Goal: Task Accomplishment & Management: Use online tool/utility

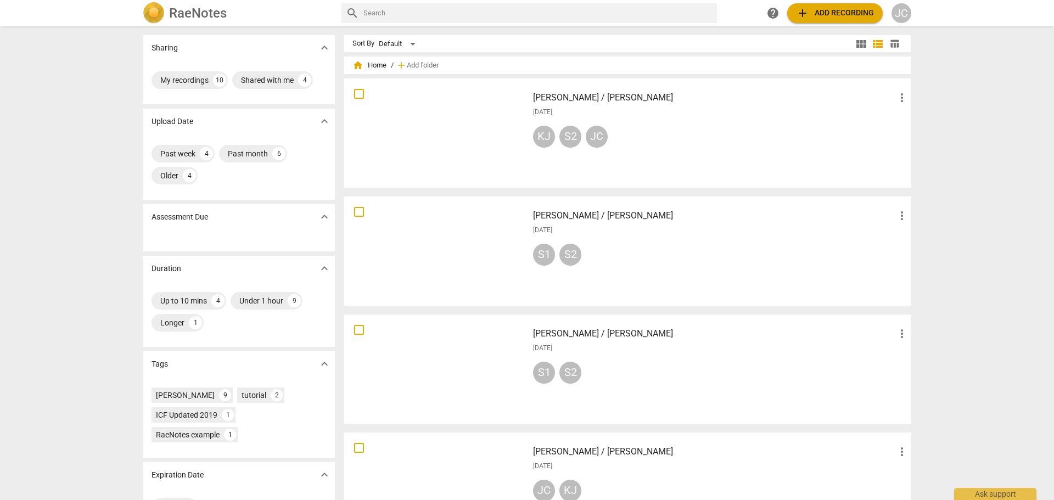
click at [832, 16] on span "add Add recording" at bounding box center [835, 13] width 78 height 13
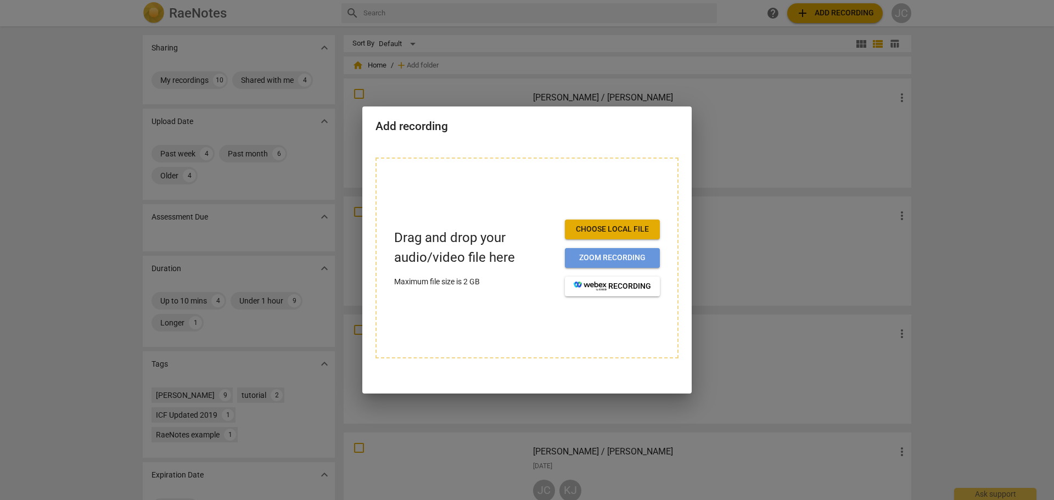
click at [637, 255] on span "Zoom recording" at bounding box center [611, 257] width 77 height 11
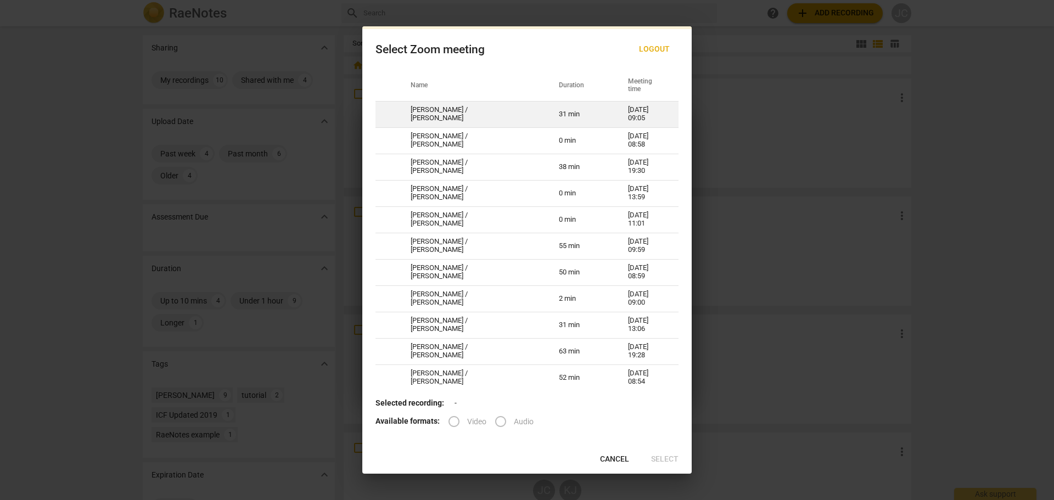
click at [485, 118] on td "[PERSON_NAME] / [PERSON_NAME]" at bounding box center [471, 114] width 148 height 26
radio input "true"
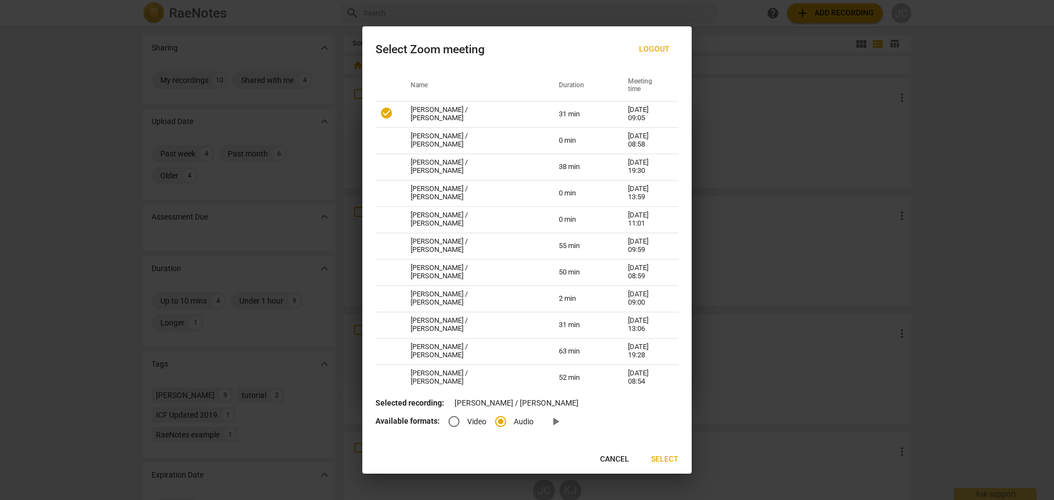
click at [450, 420] on input "Video" at bounding box center [454, 421] width 26 height 26
radio input "true"
click at [663, 460] on span "Select" at bounding box center [664, 459] width 27 height 11
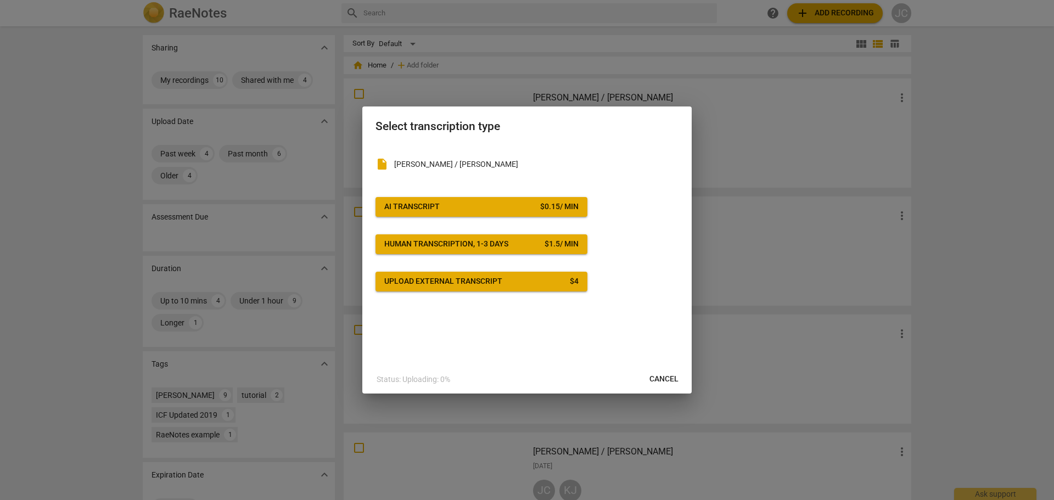
click at [459, 212] on span "AI Transcript $ 0.15 / min" at bounding box center [481, 206] width 194 height 11
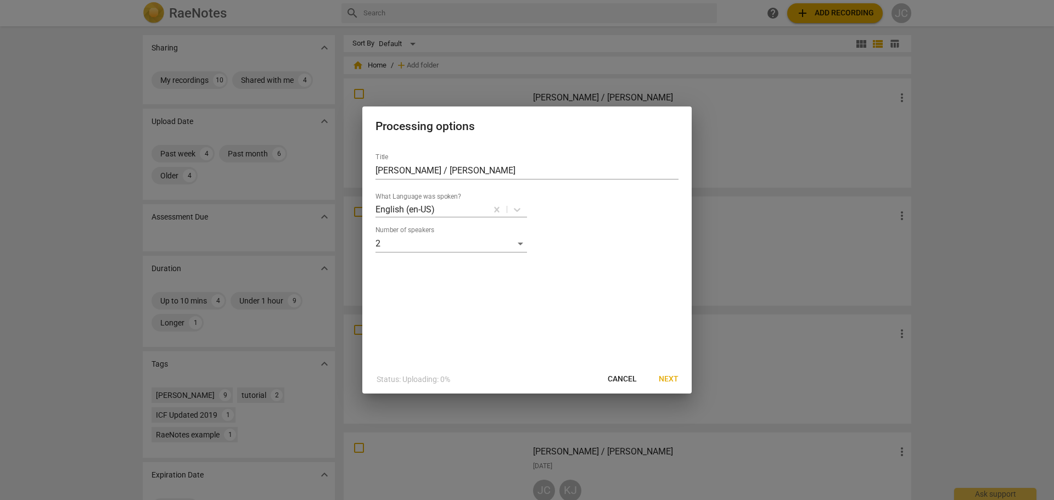
click at [666, 381] on span "Next" at bounding box center [669, 379] width 20 height 11
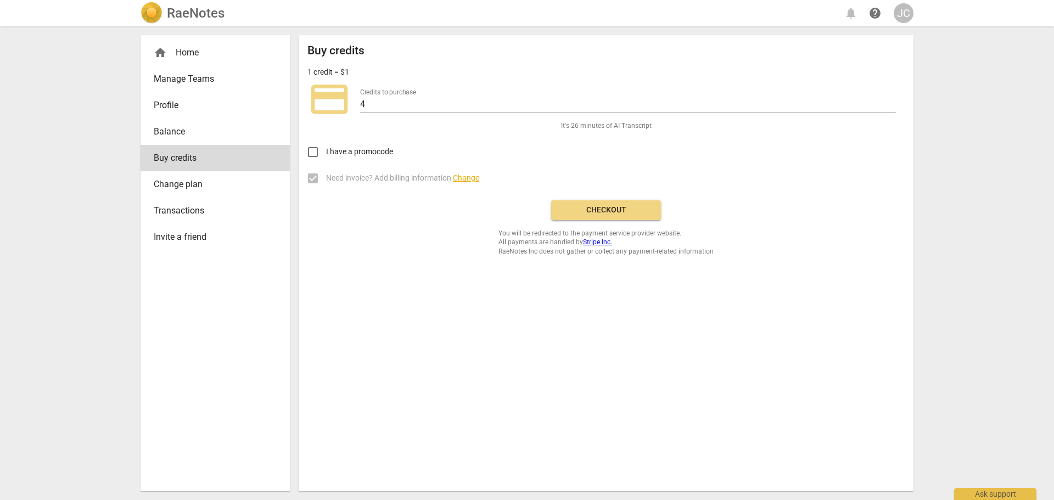
click at [597, 215] on span "Checkout" at bounding box center [606, 210] width 92 height 11
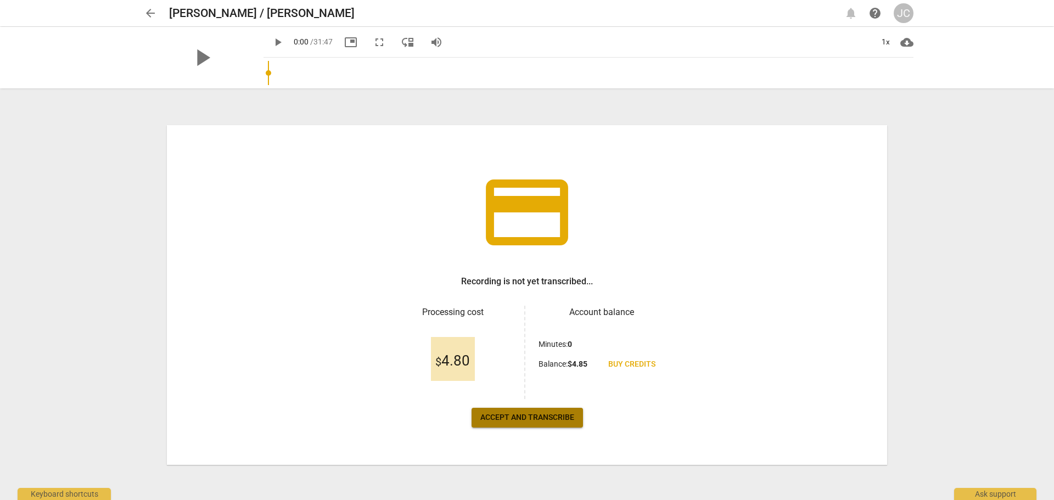
click at [541, 423] on span "Accept and transcribe" at bounding box center [527, 417] width 94 height 11
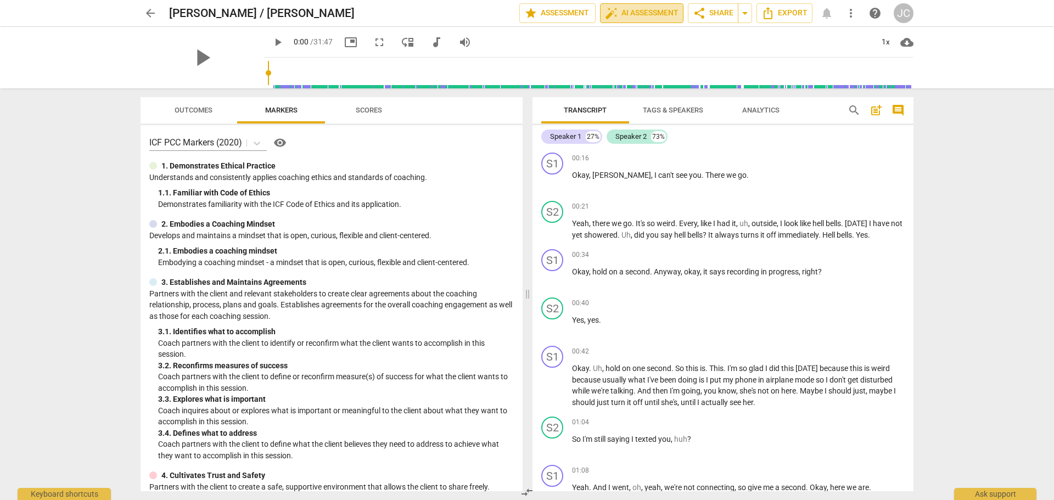
click at [628, 13] on span "auto_fix_high AI Assessment" at bounding box center [642, 13] width 74 height 13
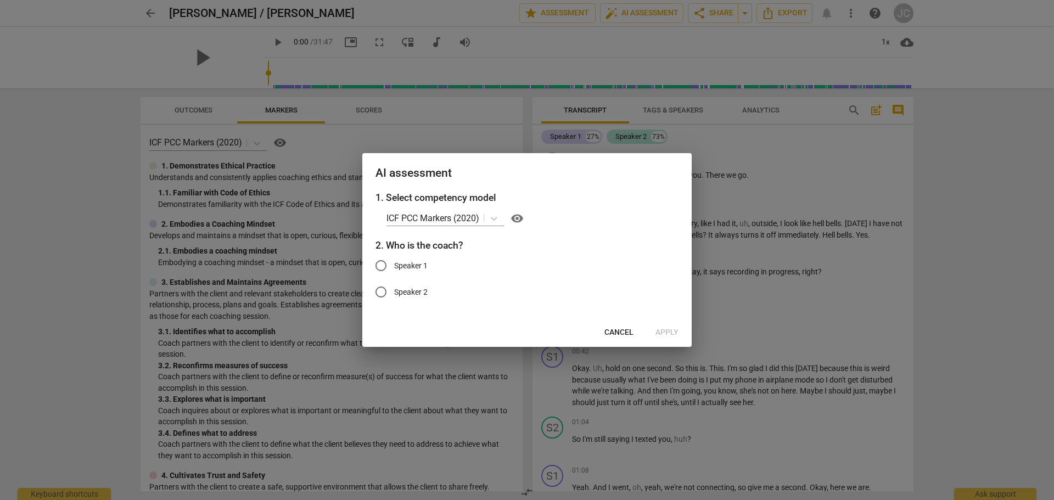
click at [613, 333] on span "Cancel" at bounding box center [618, 332] width 29 height 11
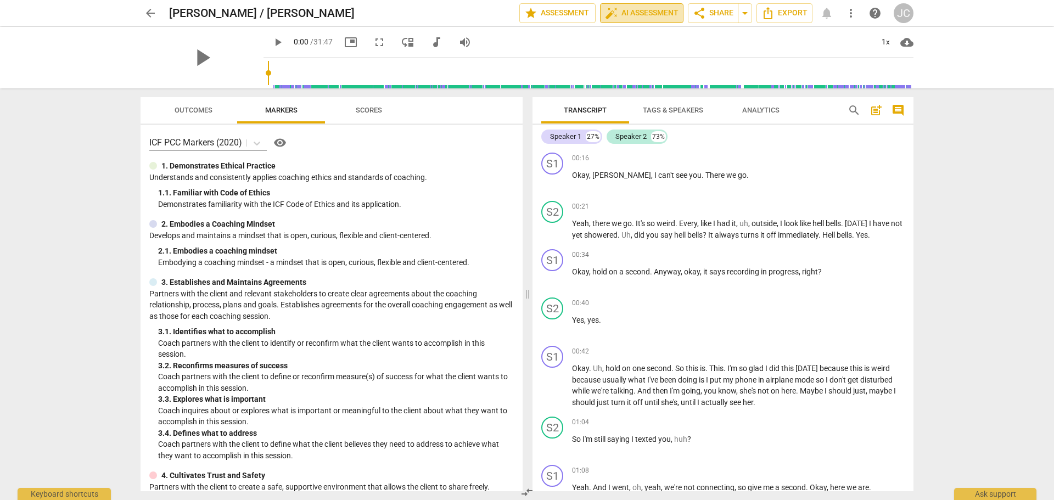
click at [632, 18] on span "auto_fix_high AI Assessment" at bounding box center [642, 13] width 74 height 13
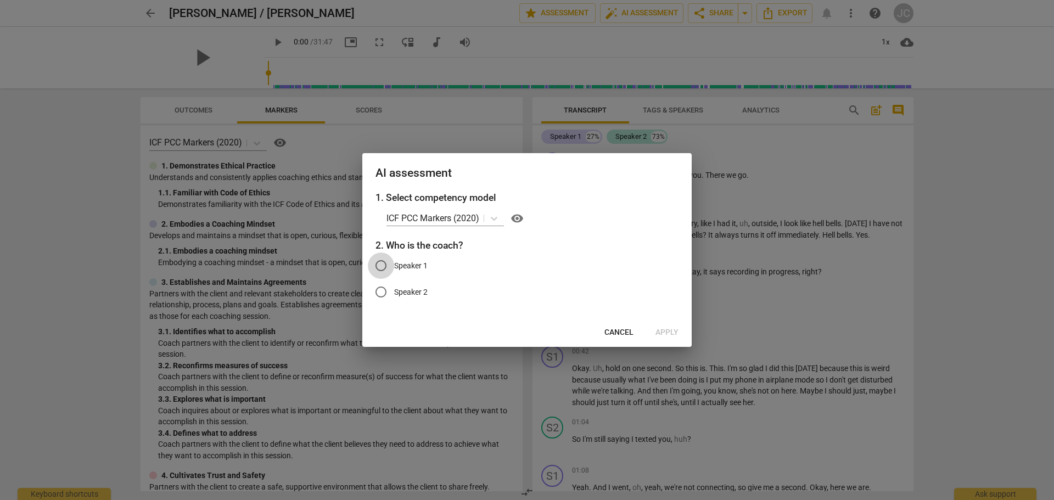
click at [384, 267] on input "Speaker 1" at bounding box center [381, 265] width 26 height 26
radio input "true"
click at [674, 332] on span "Apply" at bounding box center [666, 332] width 23 height 11
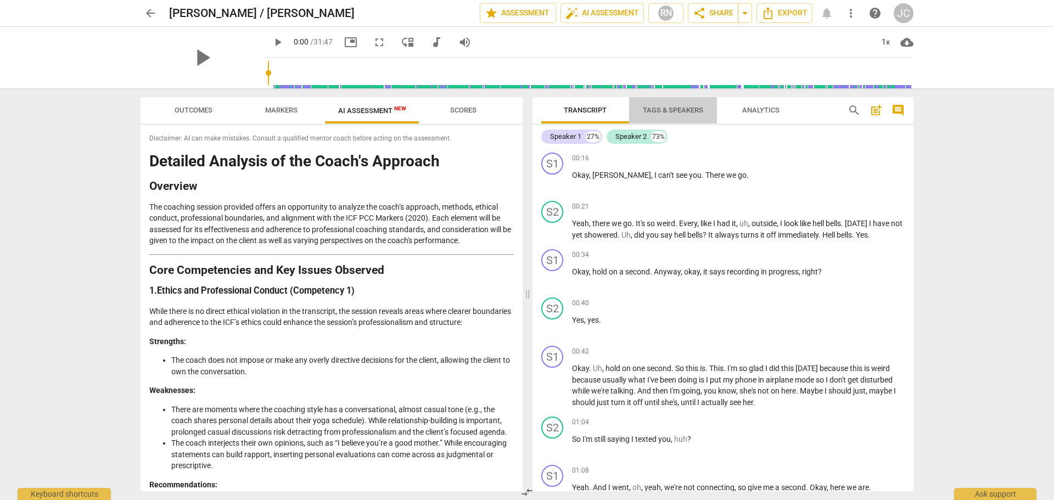
click at [672, 111] on span "Tags & Speakers" at bounding box center [673, 110] width 60 height 8
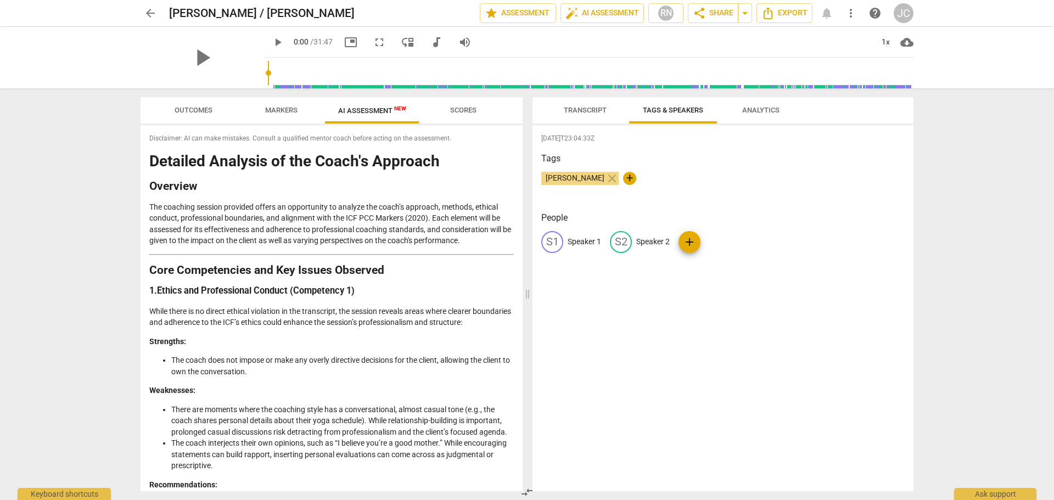
click at [580, 240] on p "Speaker 1" at bounding box center [583, 242] width 33 height 12
click at [587, 243] on input "Kristrn" at bounding box center [611, 242] width 88 height 18
click at [598, 242] on input "Kristen" at bounding box center [611, 242] width 88 height 18
type input "Kristen M"
click at [698, 239] on div "edit" at bounding box center [692, 242] width 22 height 22
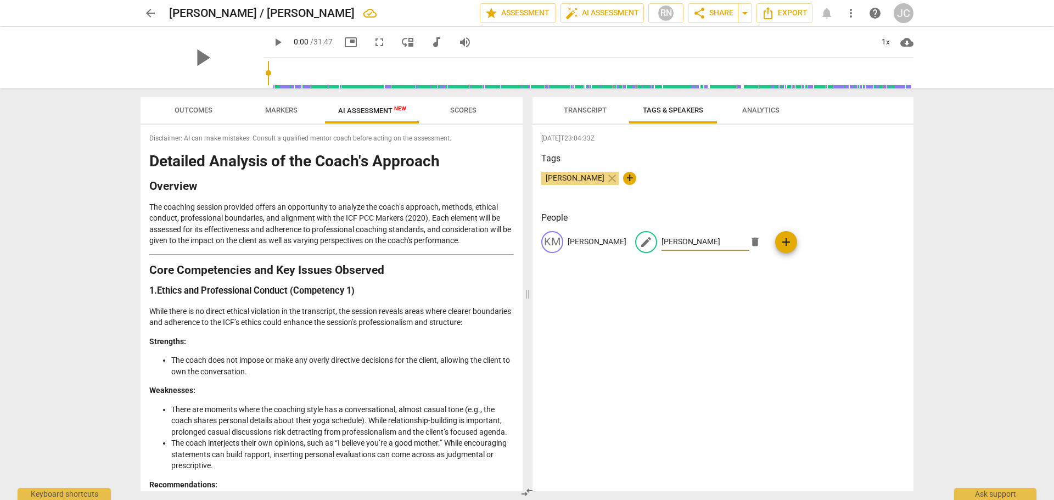
type input "[PERSON_NAME]"
click at [725, 184] on div "John Considine close +" at bounding box center [722, 183] width 363 height 22
click at [584, 112] on span "Transcript" at bounding box center [585, 110] width 43 height 8
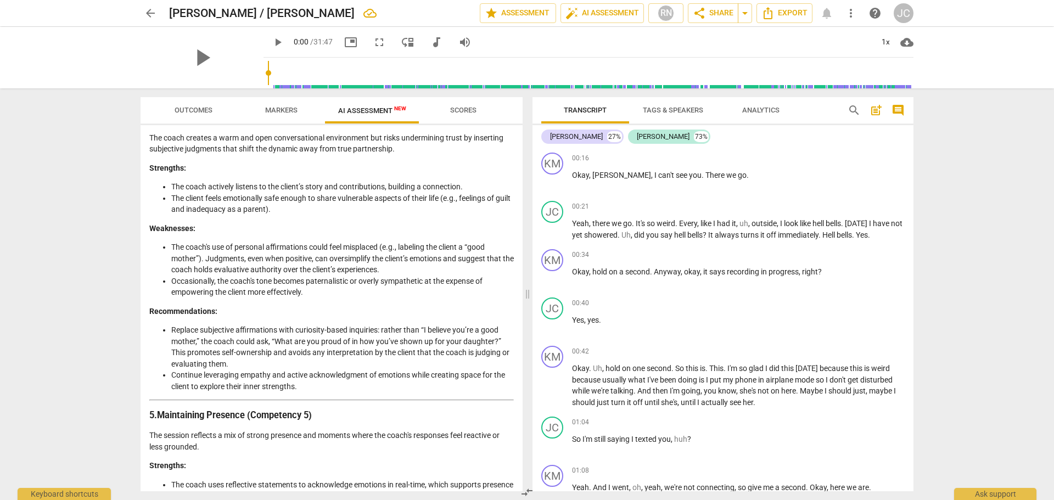
scroll to position [988, 0]
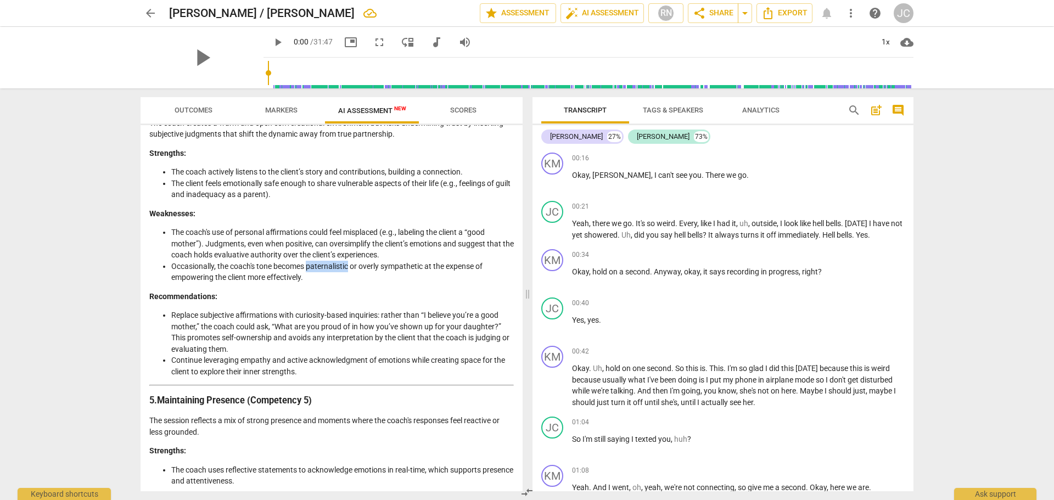
drag, startPoint x: 308, startPoint y: 278, endPoint x: 350, endPoint y: 278, distance: 41.7
click at [350, 278] on li "Occasionally, the coach's tone becomes paternalistic or overly sympathetic at t…" at bounding box center [342, 272] width 342 height 22
copy li "paternalistic"
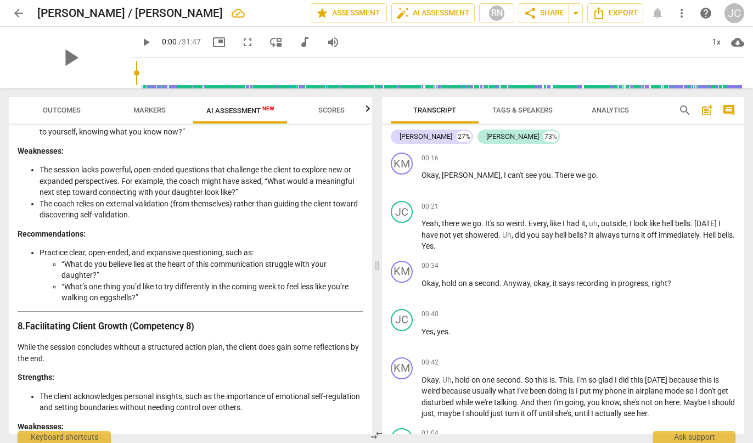
scroll to position [1854, 0]
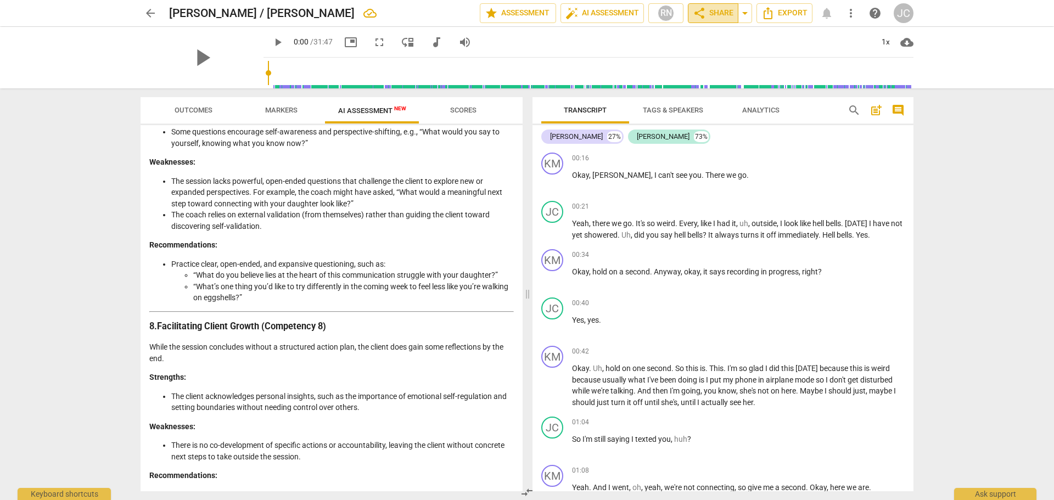
click at [712, 19] on span "share Share" at bounding box center [713, 13] width 41 height 13
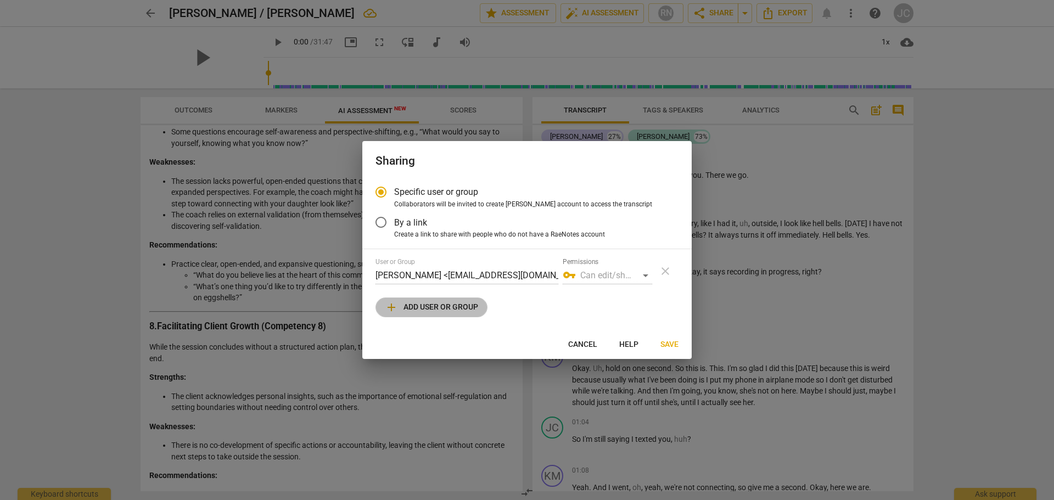
click at [436, 308] on span "add Add user or group" at bounding box center [431, 307] width 93 height 13
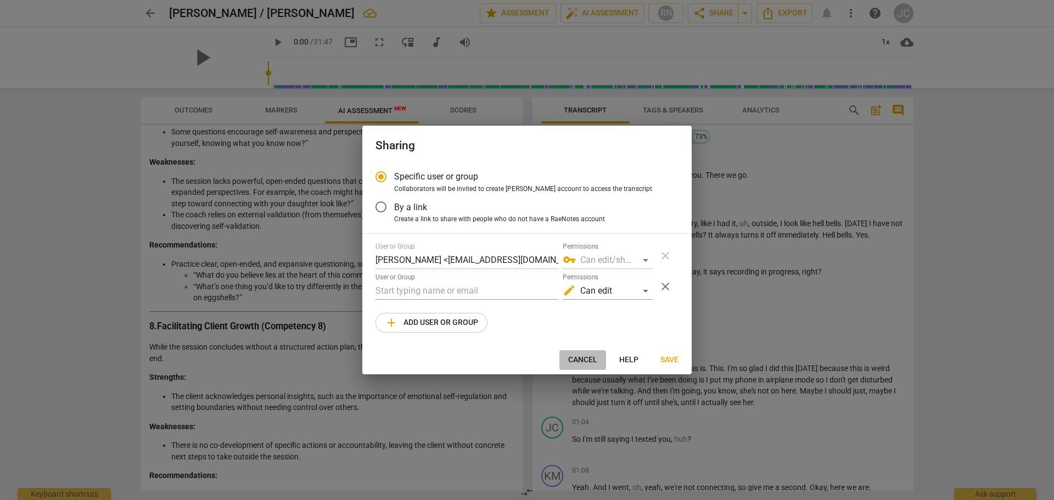
click at [584, 356] on span "Cancel" at bounding box center [582, 360] width 29 height 11
radio input "false"
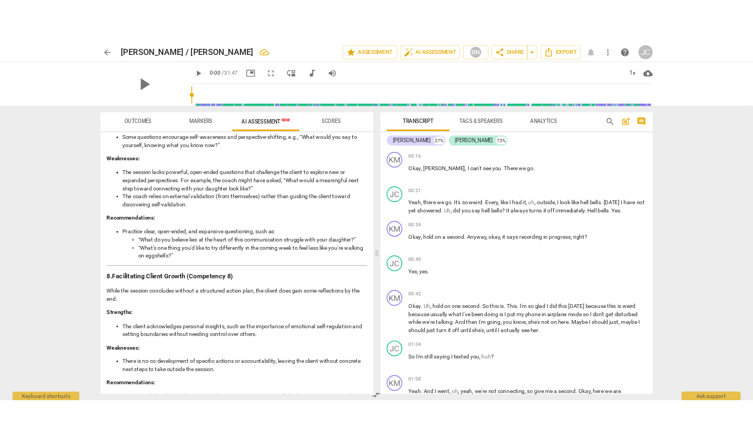
scroll to position [1899, 0]
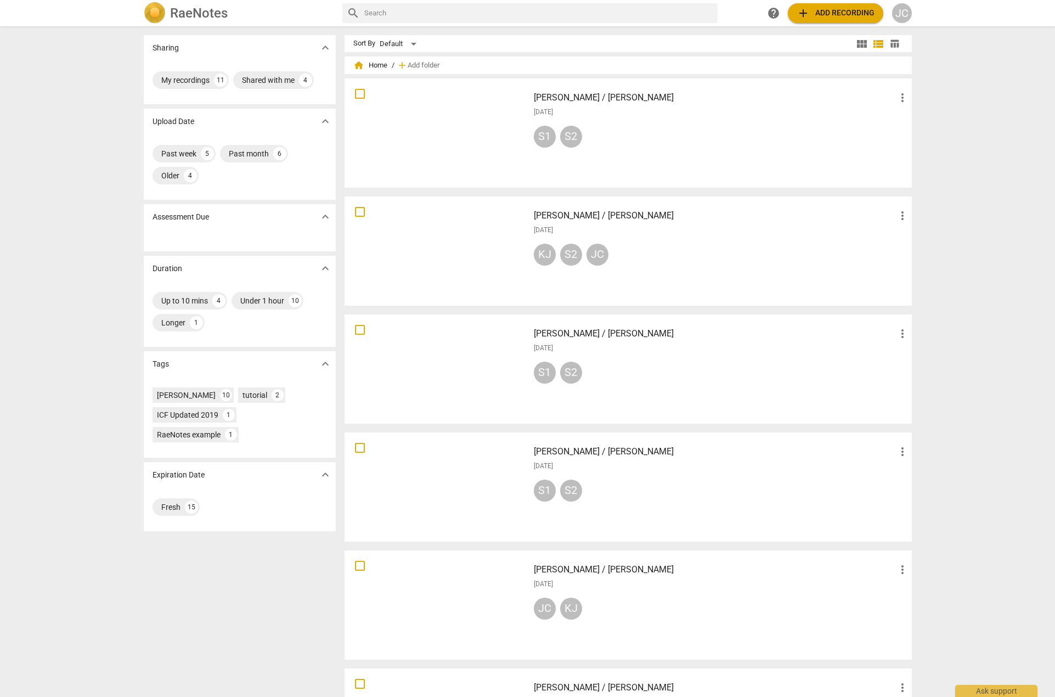
click at [475, 232] on div at bounding box center [436, 251] width 177 height 102
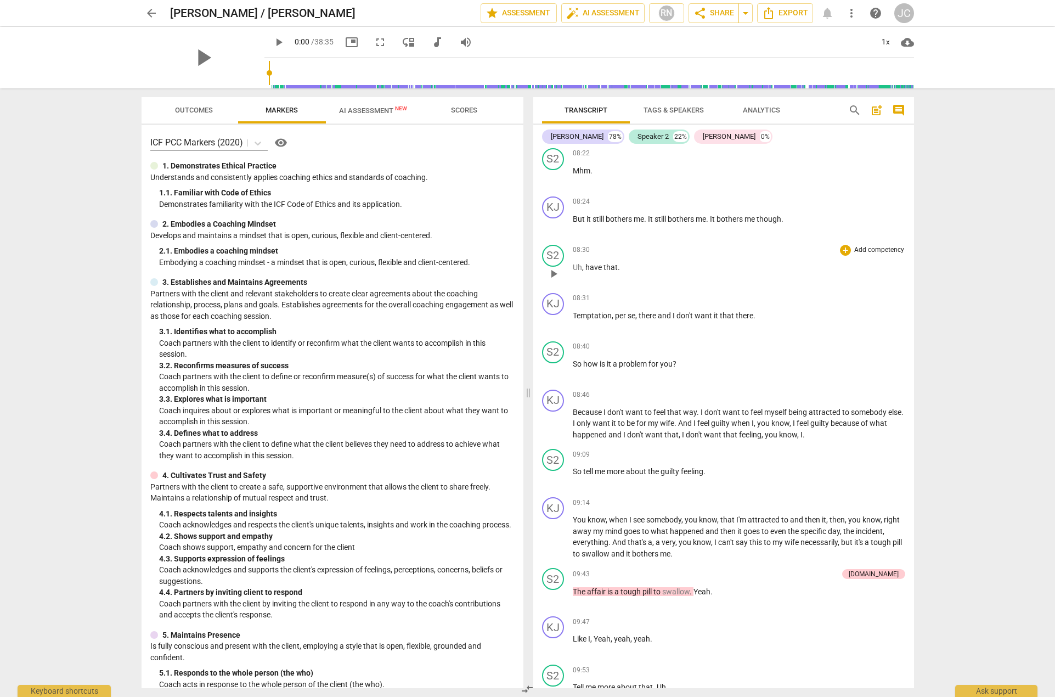
scroll to position [2250, 0]
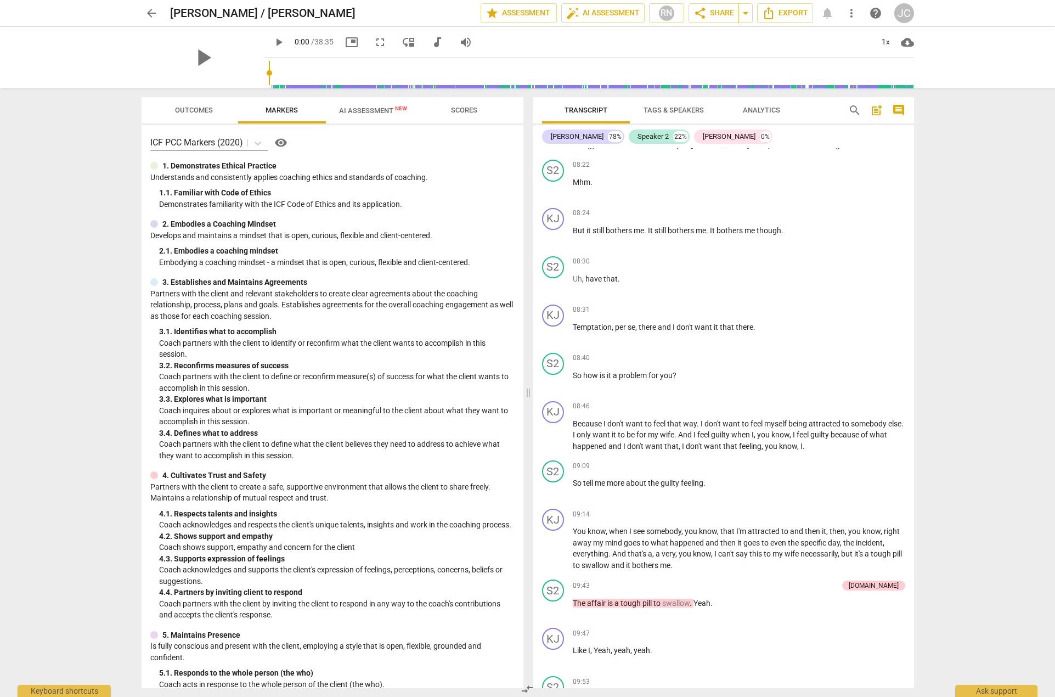
drag, startPoint x: 676, startPoint y: 135, endPoint x: 671, endPoint y: 149, distance: 14.4
click at [671, 149] on div "[PERSON_NAME] 78% Speaker 2 22% [PERSON_NAME] 0% KJ play_arrow pause 00:10 + Ad…" at bounding box center [723, 406] width 381 height 563
click at [703, 134] on div "[PERSON_NAME]" at bounding box center [729, 136] width 53 height 11
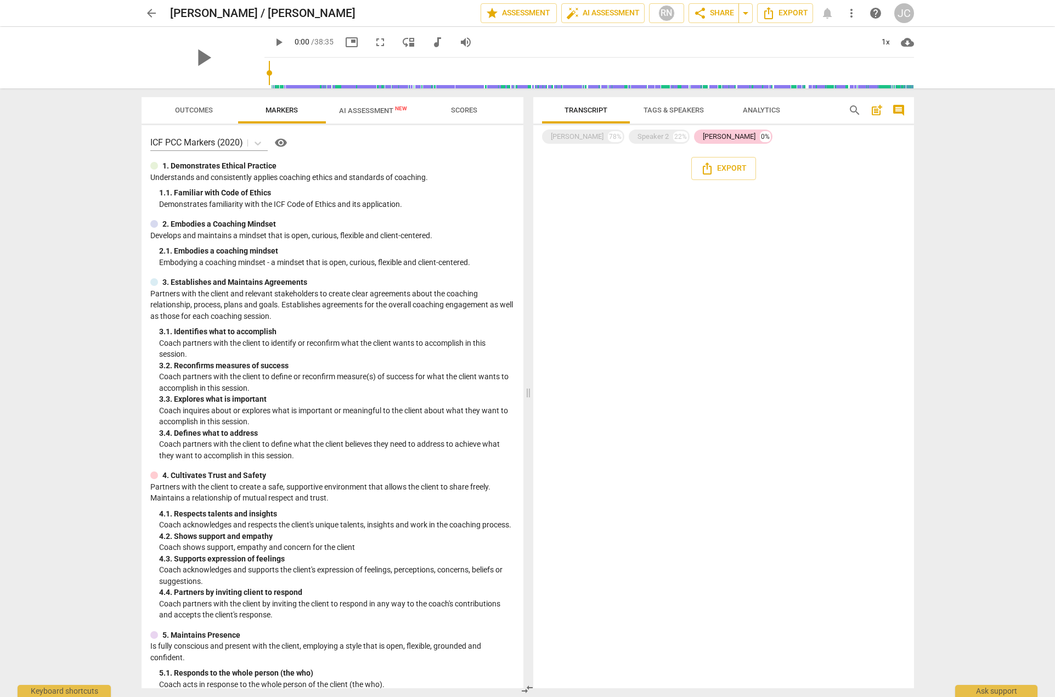
scroll to position [0, 0]
click at [638, 140] on div "Speaker 2" at bounding box center [653, 136] width 31 height 11
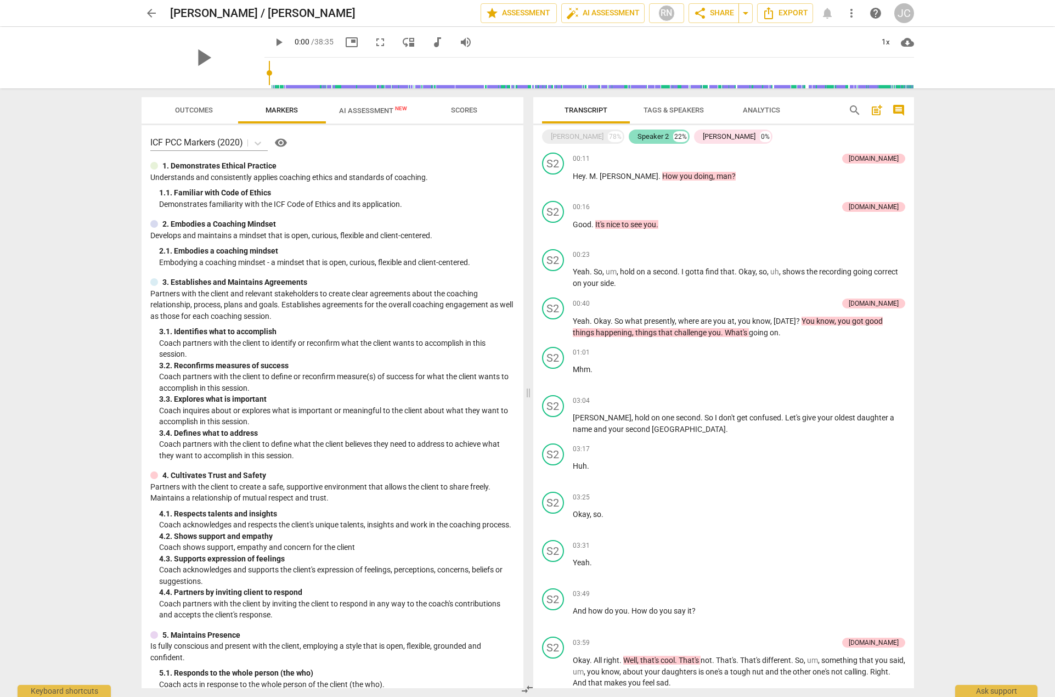
click at [638, 137] on div "Speaker 2" at bounding box center [653, 136] width 31 height 11
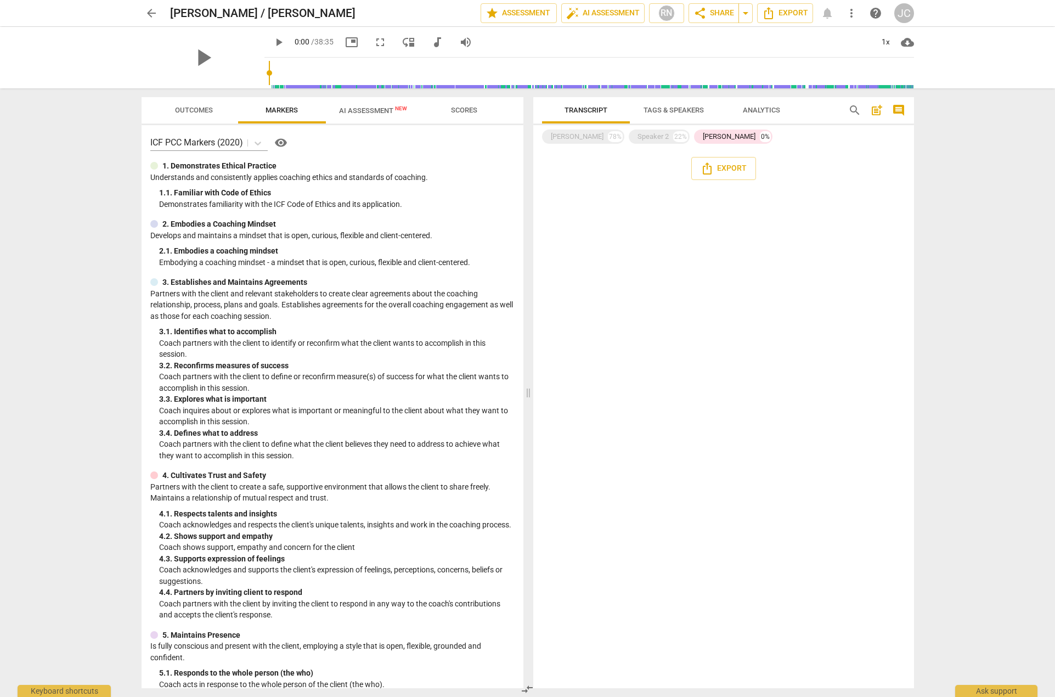
click at [675, 107] on span "Tags & Speakers" at bounding box center [674, 110] width 60 height 8
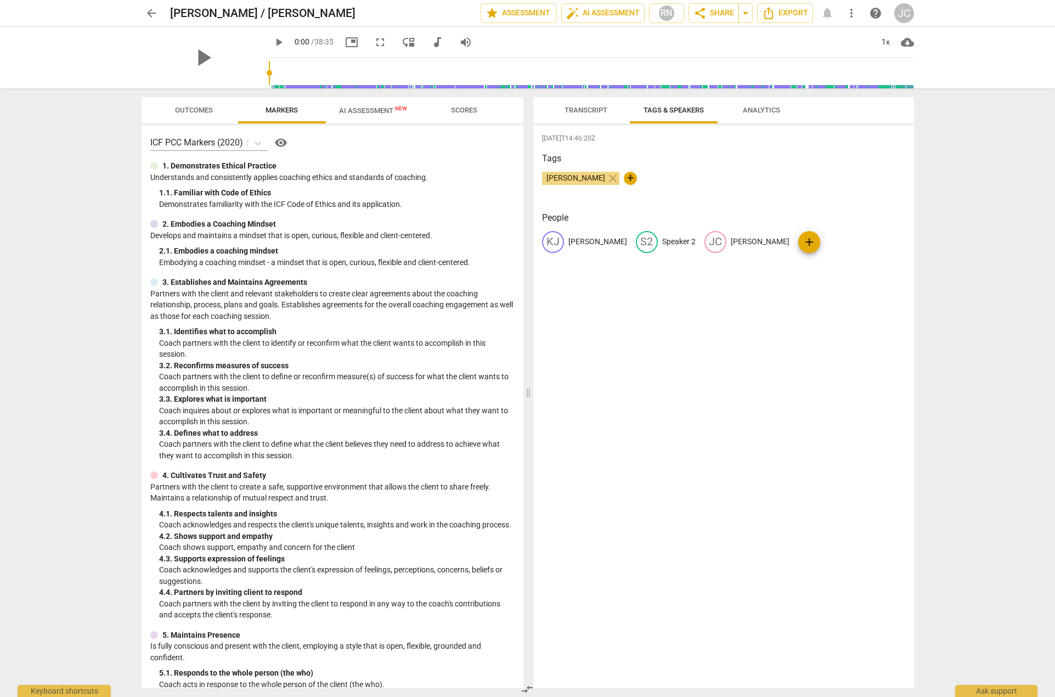
click at [731, 240] on p "[PERSON_NAME]" at bounding box center [760, 242] width 59 height 12
click at [819, 242] on span "delete" at bounding box center [825, 242] width 12 height 12
click at [662, 238] on p "Speaker 2" at bounding box center [678, 242] width 33 height 12
type input "JC"
drag, startPoint x: 573, startPoint y: 110, endPoint x: 592, endPoint y: 113, distance: 18.4
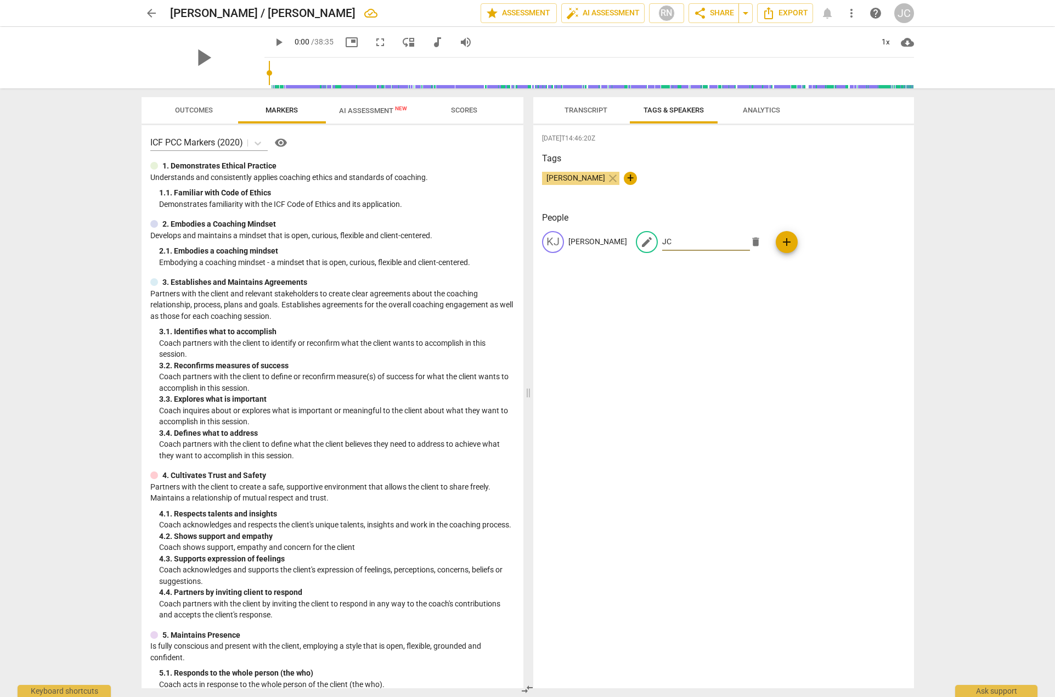
click at [573, 110] on span "Transcript" at bounding box center [586, 110] width 43 height 8
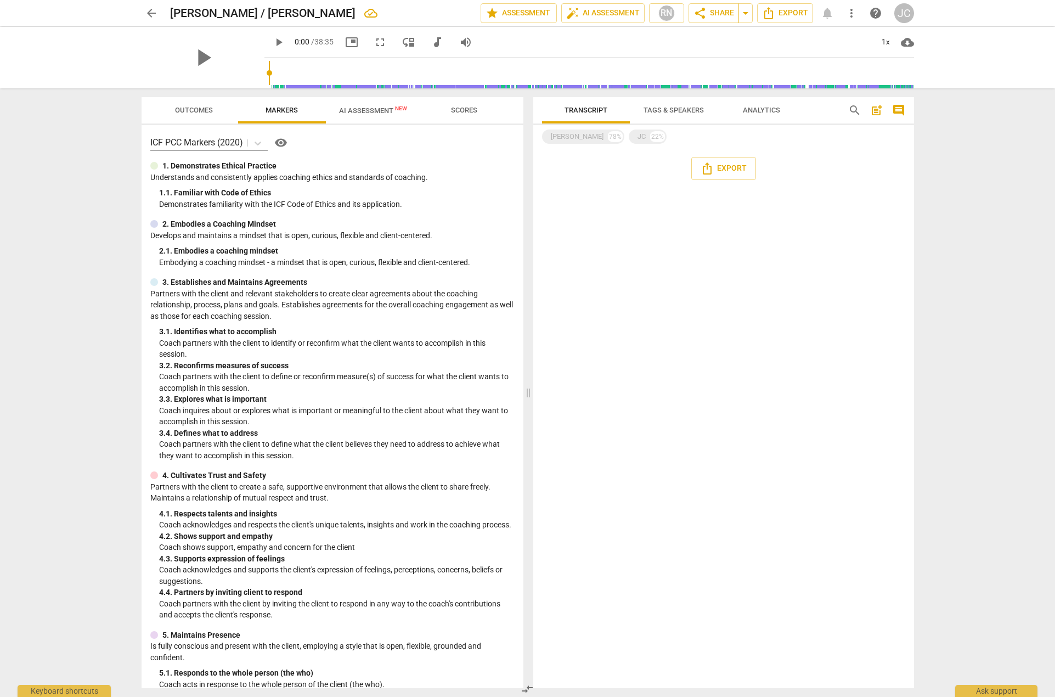
click at [587, 108] on span "Transcript" at bounding box center [586, 110] width 43 height 8
click at [587, 109] on span "Transcript" at bounding box center [586, 110] width 43 height 8
click at [662, 110] on span "Tags & Speakers" at bounding box center [674, 110] width 60 height 8
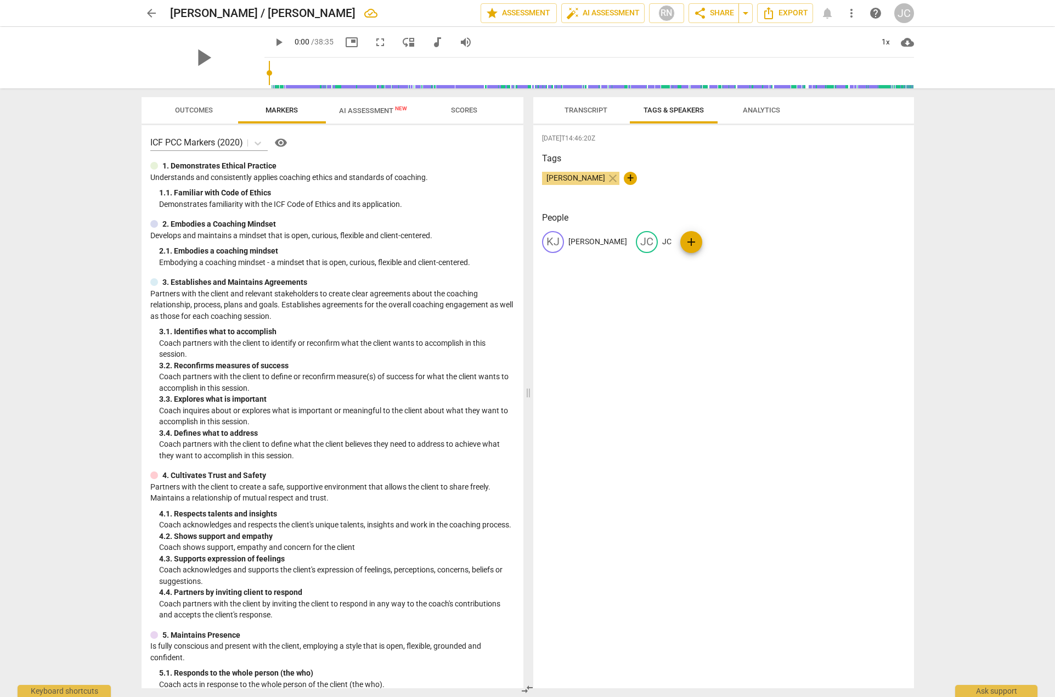
click at [585, 111] on span "Transcript" at bounding box center [586, 110] width 43 height 8
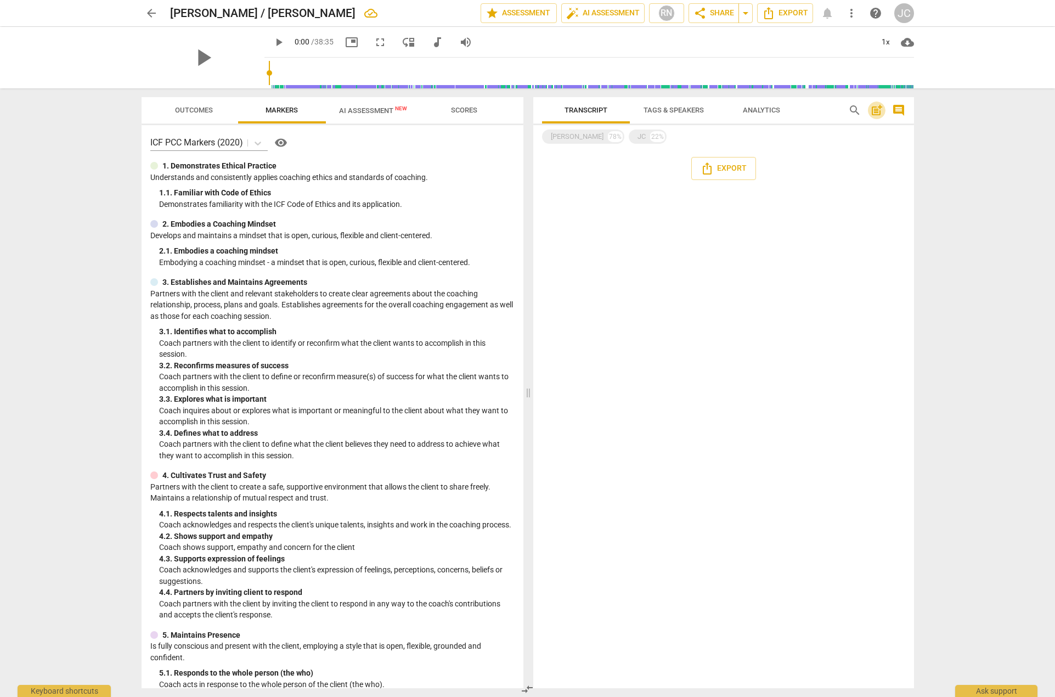
click at [878, 108] on span "post_add" at bounding box center [876, 110] width 13 height 13
click at [694, 136] on div "[PERSON_NAME] 78% JC 22%" at bounding box center [723, 136] width 363 height 19
click at [272, 43] on span "play_arrow" at bounding box center [278, 42] width 13 height 13
drag, startPoint x: 257, startPoint y: 71, endPoint x: 266, endPoint y: 72, distance: 8.3
click at [269, 72] on input "range" at bounding box center [591, 72] width 645 height 35
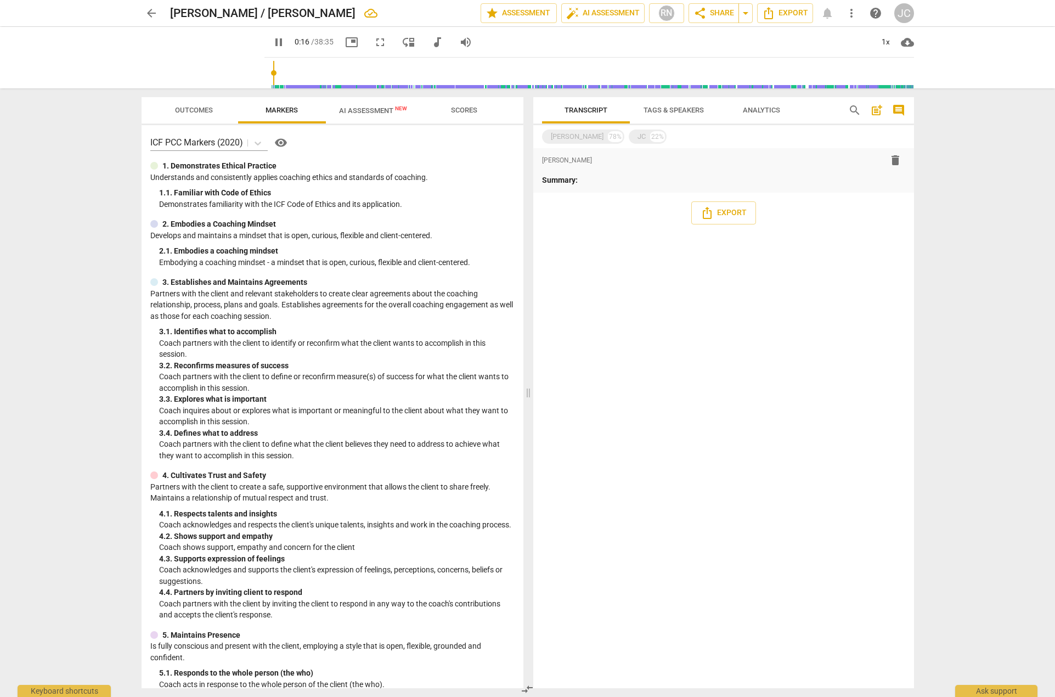
click at [269, 72] on input "range" at bounding box center [591, 72] width 645 height 35
click at [272, 43] on span "pause" at bounding box center [278, 42] width 13 height 13
type input "19"
click at [349, 112] on span "AI Assessment New" at bounding box center [373, 110] width 68 height 8
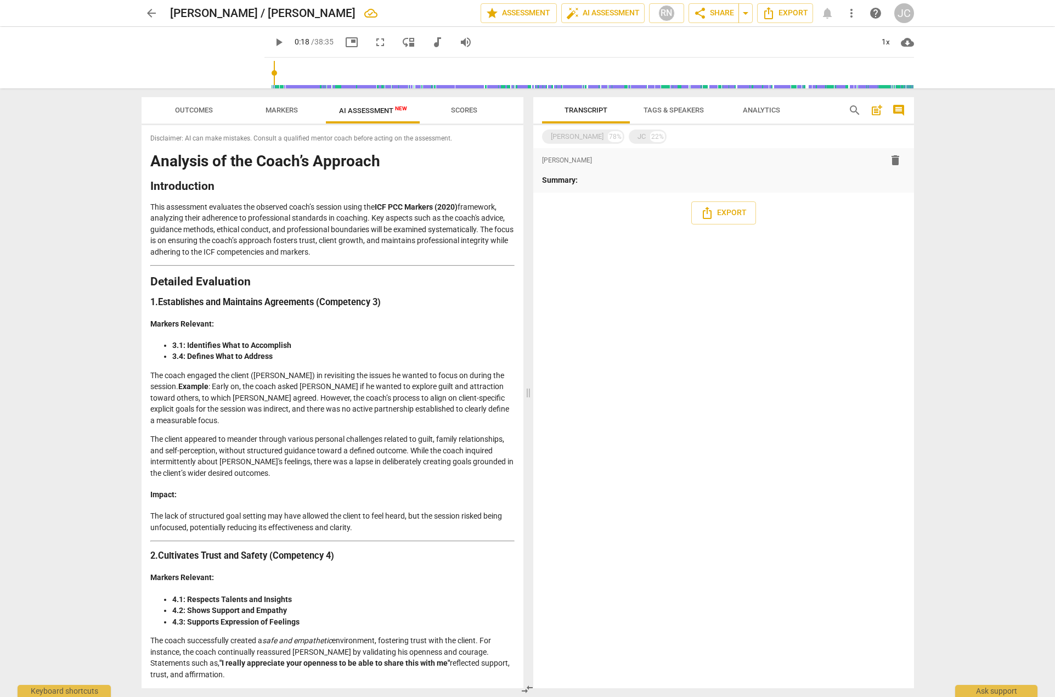
click at [747, 109] on span "Analytics" at bounding box center [761, 110] width 37 height 8
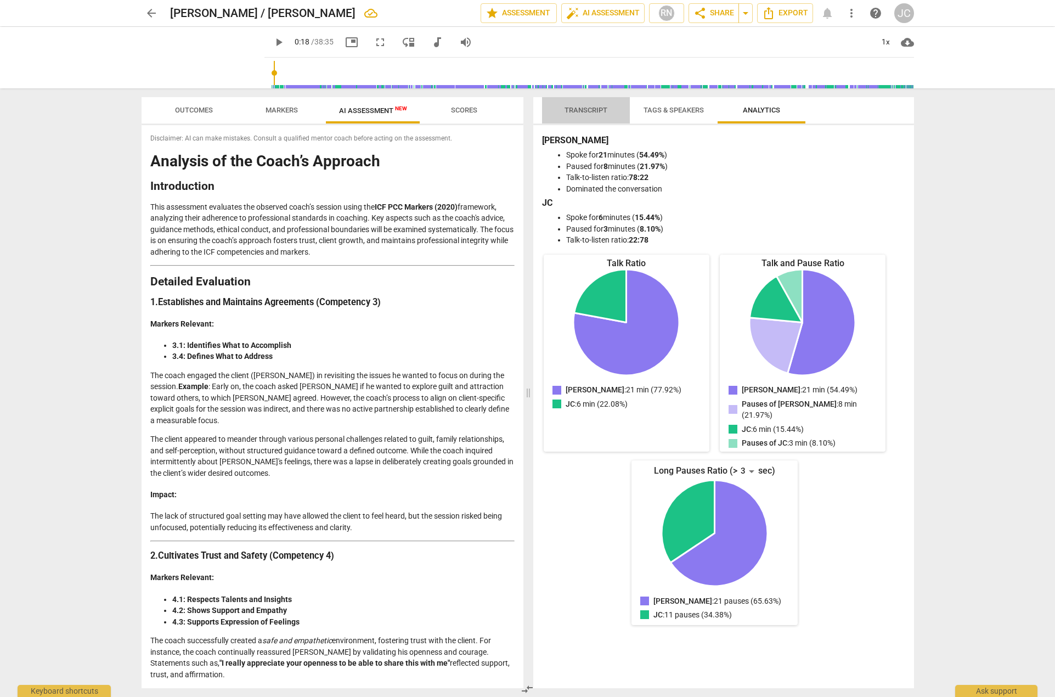
click at [583, 110] on span "Transcript" at bounding box center [586, 110] width 43 height 8
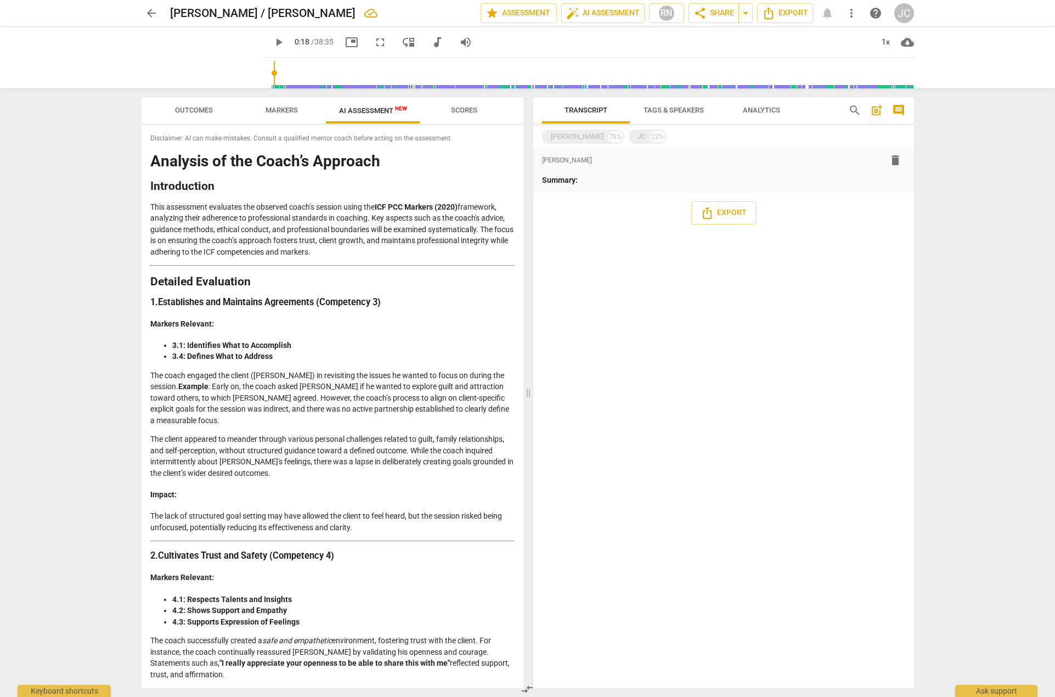
click at [694, 137] on div "[PERSON_NAME] 78% JC 22%" at bounding box center [723, 136] width 363 height 19
click at [699, 140] on div "[PERSON_NAME] 78% JC 22%" at bounding box center [723, 136] width 363 height 19
click at [878, 114] on span "post_add" at bounding box center [876, 110] width 13 height 13
click at [569, 205] on span "format_list_bulleted" at bounding box center [571, 200] width 13 height 13
click at [897, 110] on span "comment" at bounding box center [898, 110] width 13 height 13
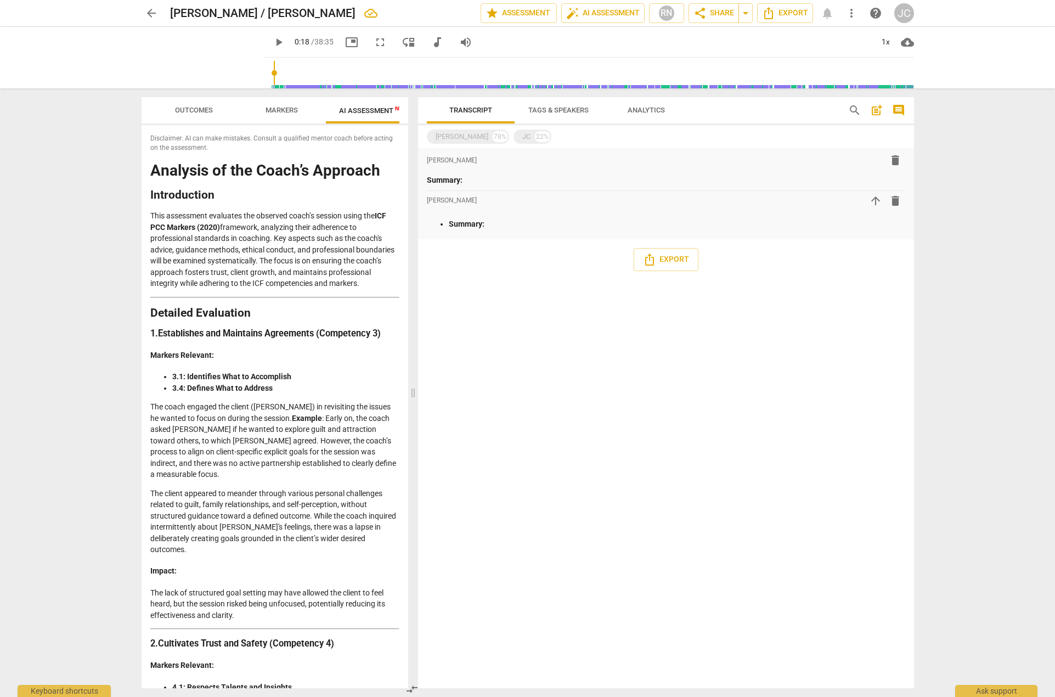
click at [877, 111] on span "post_add" at bounding box center [876, 110] width 13 height 13
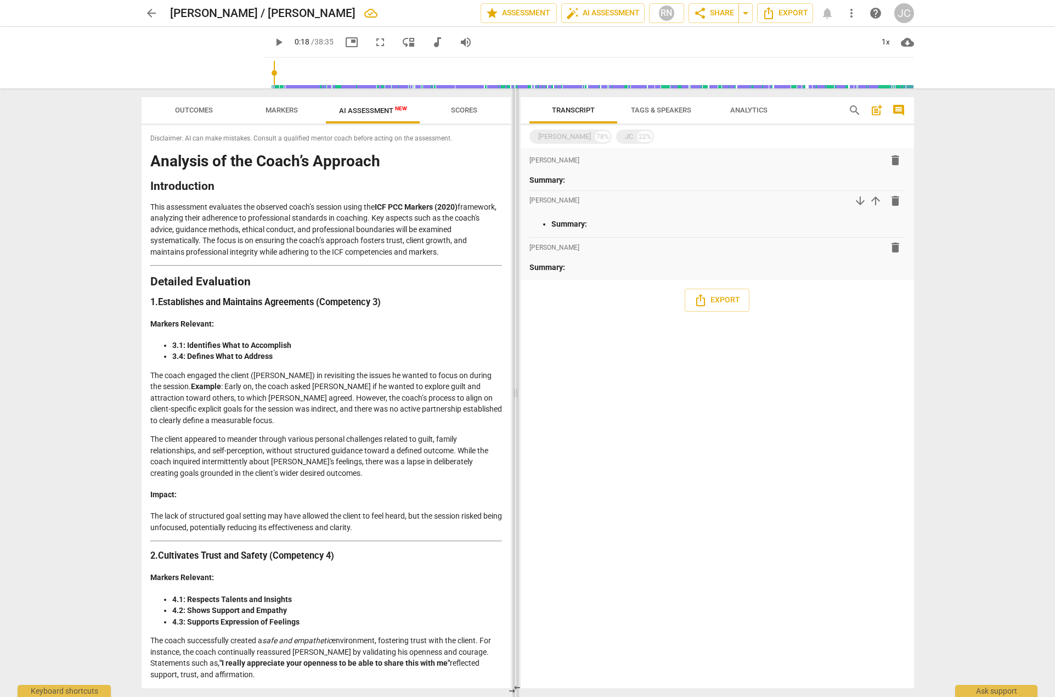
drag, startPoint x: 414, startPoint y: 327, endPoint x: 516, endPoint y: 330, distance: 102.7
click at [516, 330] on span at bounding box center [516, 392] width 7 height 609
click at [465, 110] on span "Scores" at bounding box center [464, 110] width 26 height 8
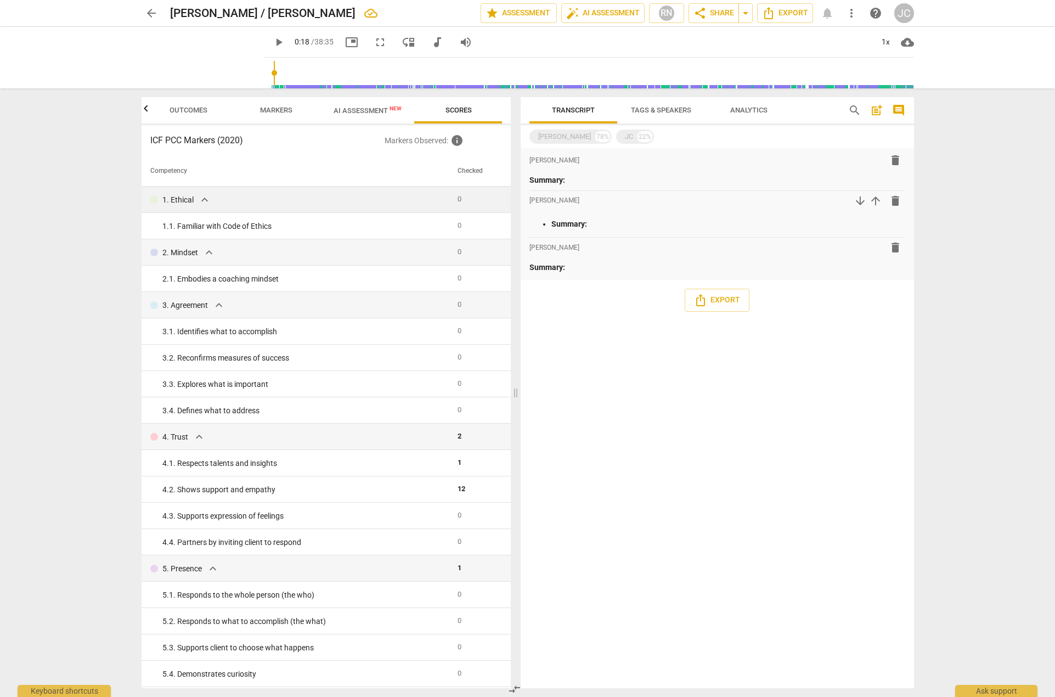
click at [203, 201] on span "expand_more" at bounding box center [204, 199] width 13 height 13
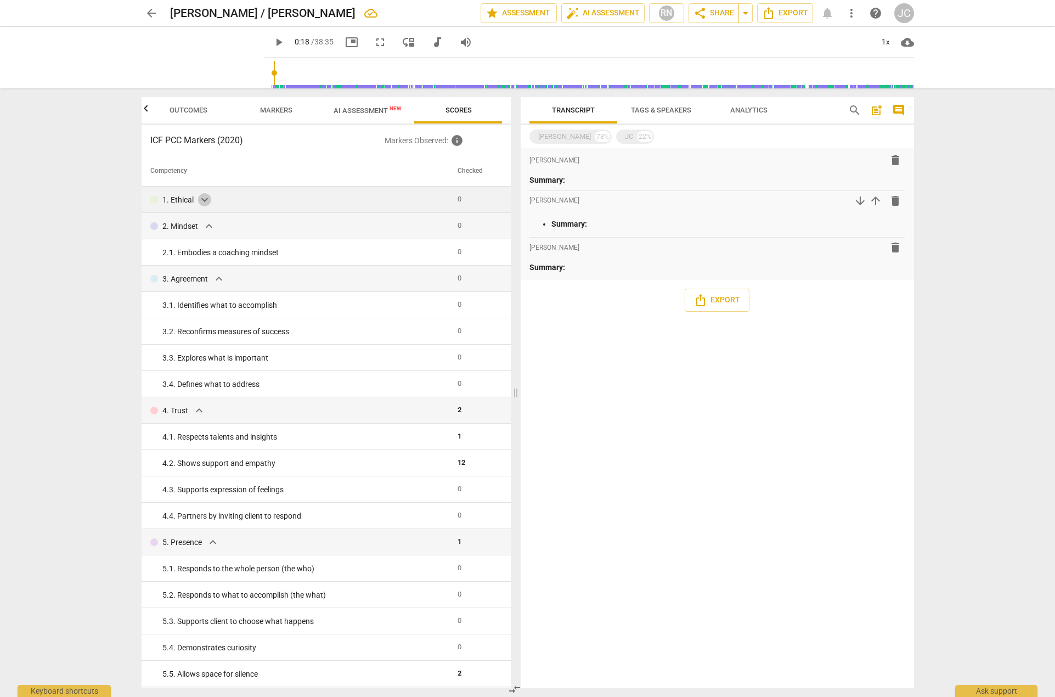
click at [204, 201] on span "expand_more" at bounding box center [204, 199] width 13 height 13
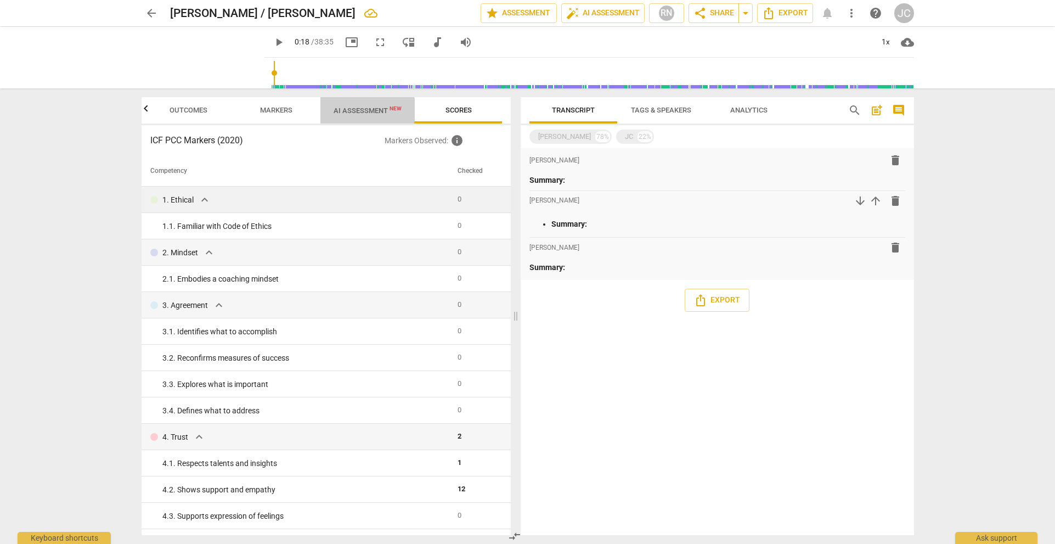
click at [353, 111] on span "AI Assessment New" at bounding box center [368, 110] width 68 height 8
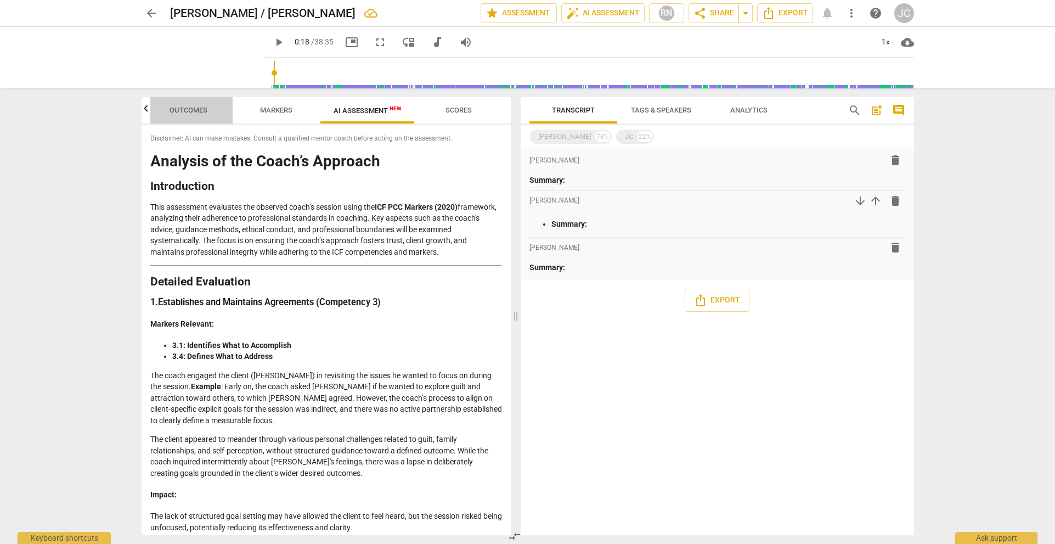
click at [176, 114] on span "Outcomes" at bounding box center [189, 110] width 38 height 8
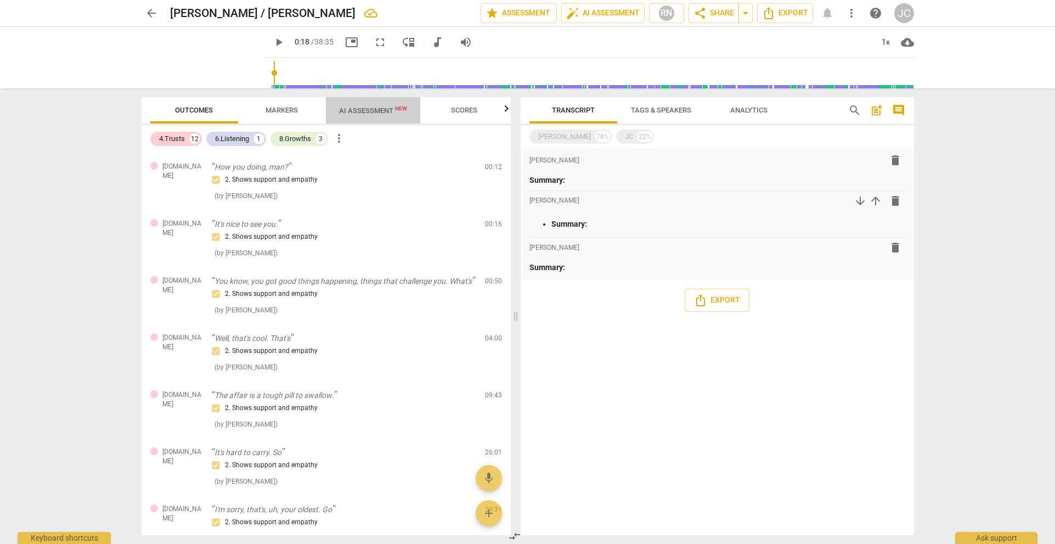
click at [372, 110] on span "AI Assessment New" at bounding box center [373, 110] width 68 height 8
